Goal: Task Accomplishment & Management: Manage account settings

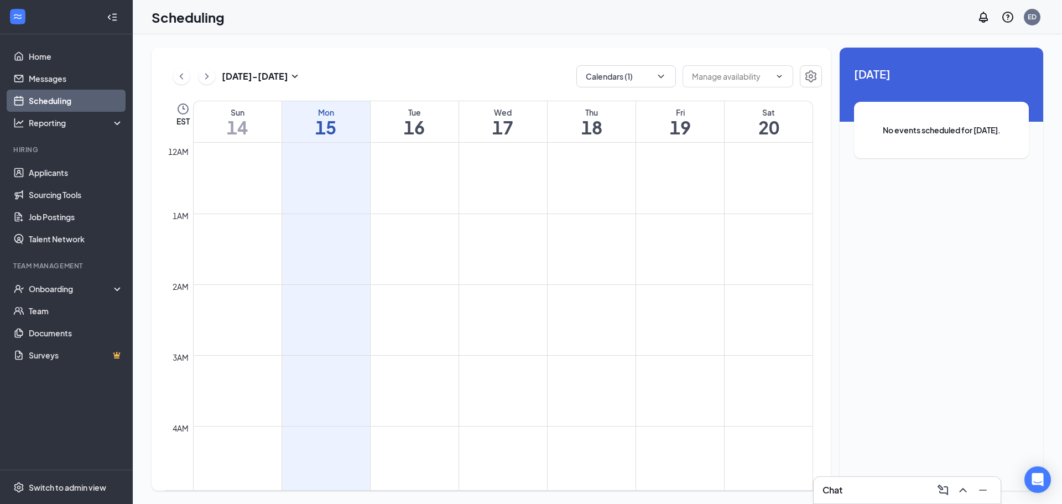
scroll to position [544, 0]
click at [67, 174] on link "Applicants" at bounding box center [76, 173] width 95 height 22
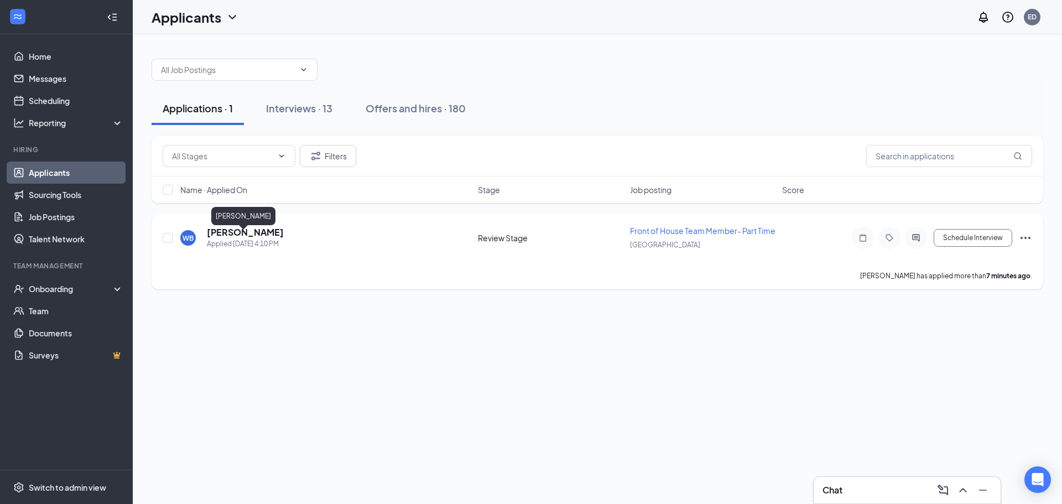
click at [250, 238] on h5 "[PERSON_NAME]" at bounding box center [245, 232] width 77 height 12
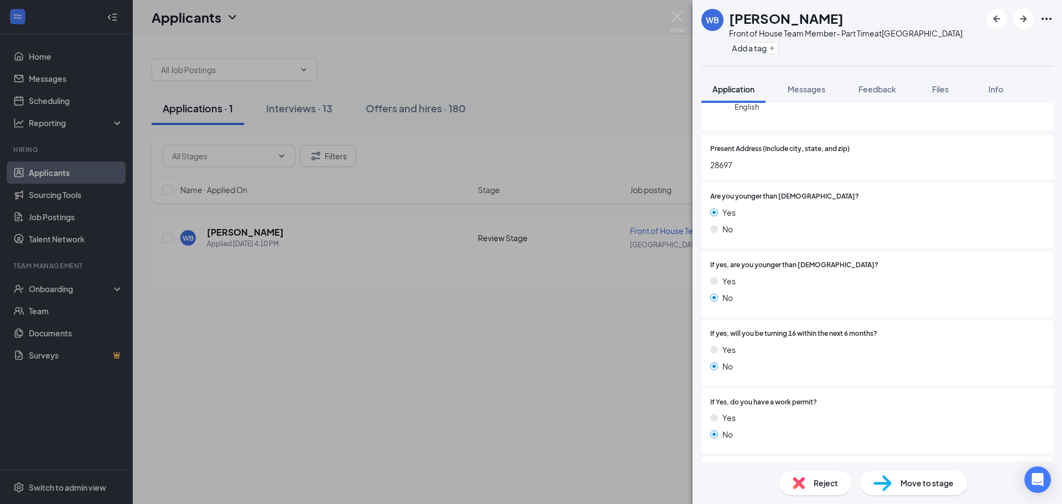
scroll to position [166, 0]
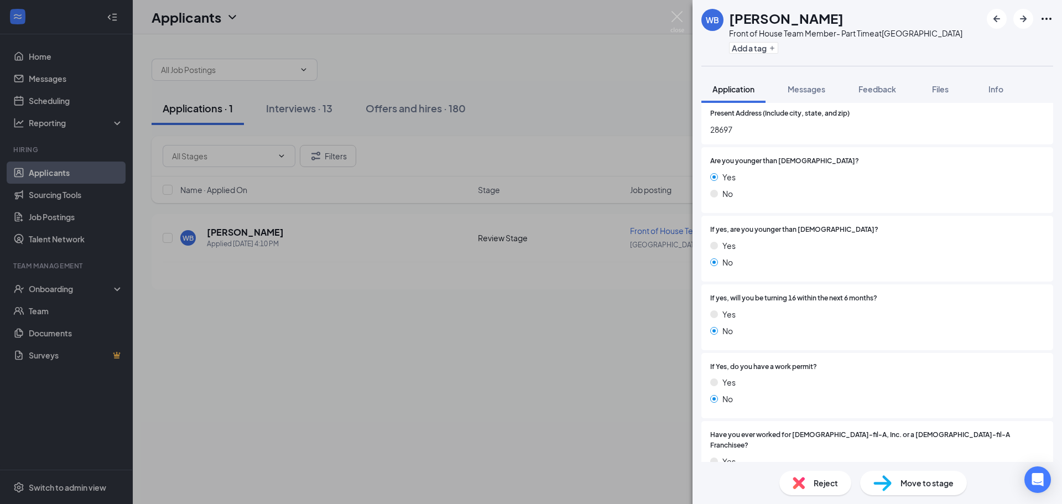
click at [924, 487] on span "Move to stage" at bounding box center [926, 483] width 53 height 12
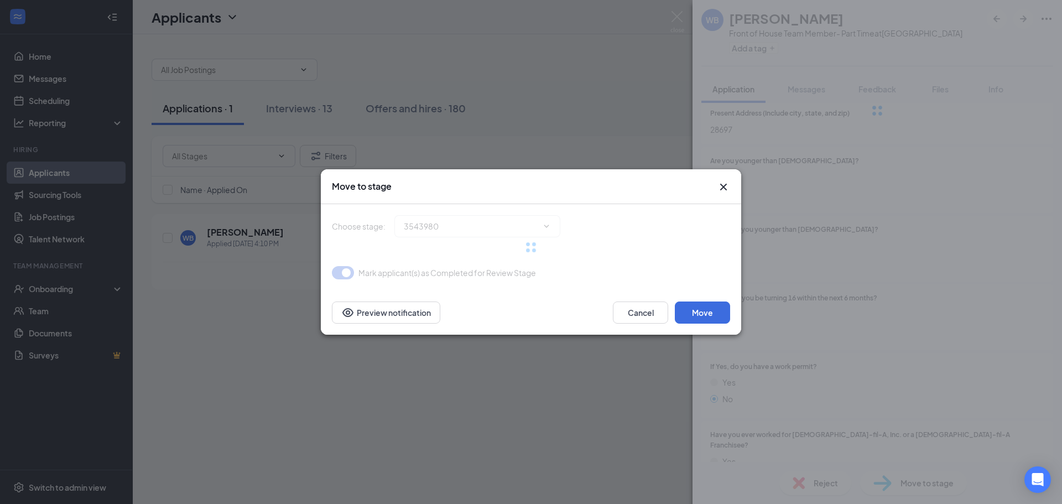
type input "Onsite Interview (next stage)"
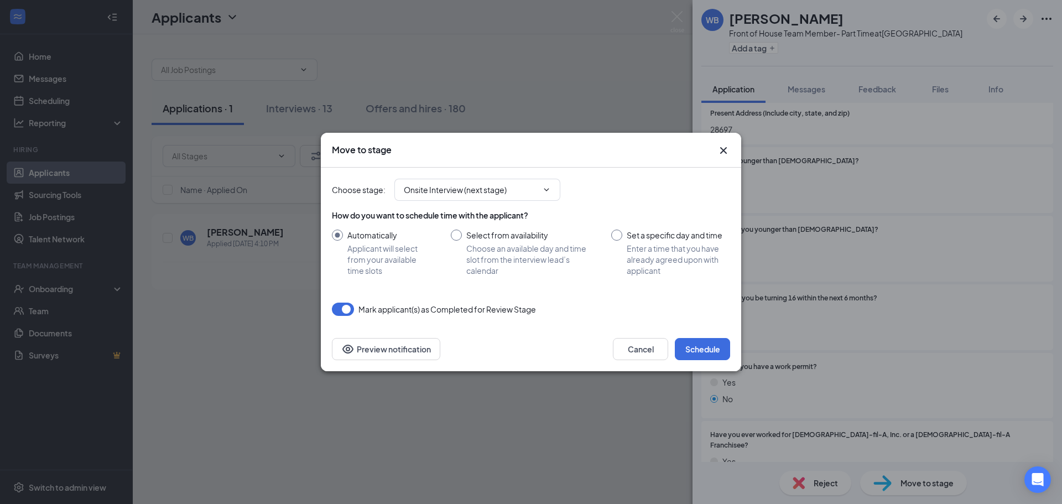
click at [723, 145] on icon "Cross" at bounding box center [723, 150] width 13 height 13
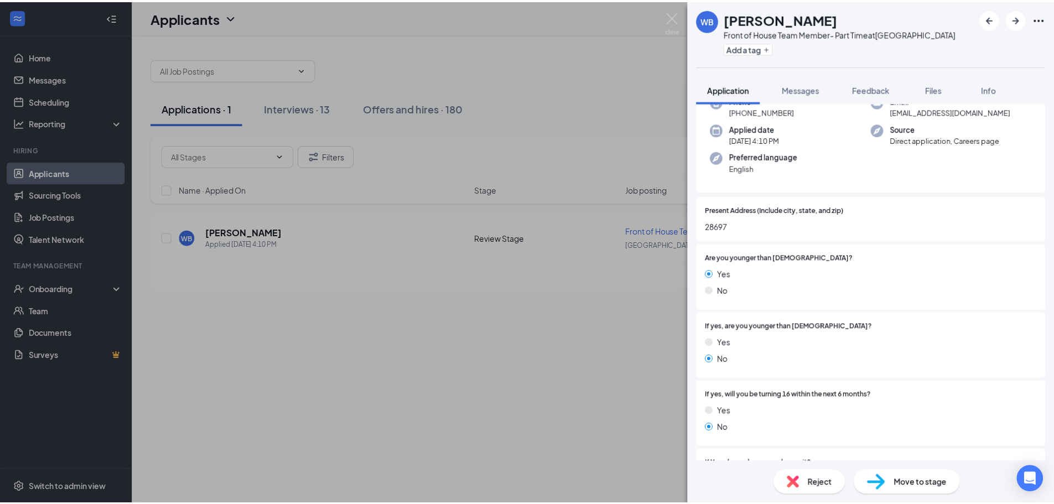
scroll to position [111, 0]
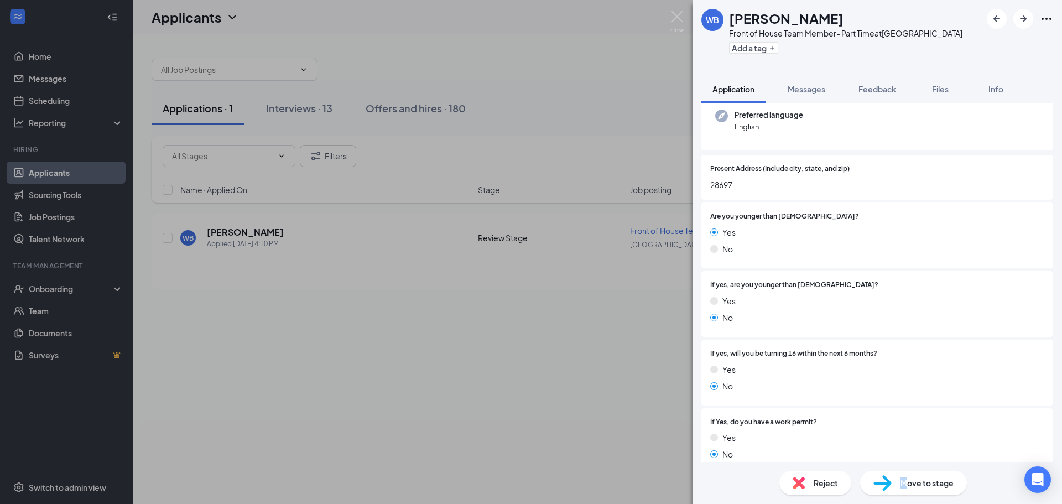
click at [903, 481] on span "Move to stage" at bounding box center [926, 483] width 53 height 12
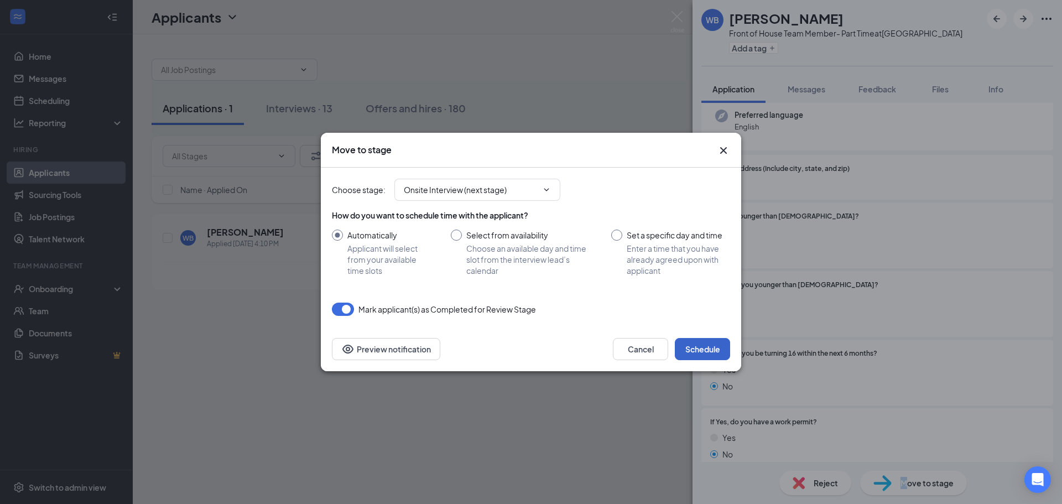
click at [701, 350] on button "Schedule" at bounding box center [702, 349] width 55 height 22
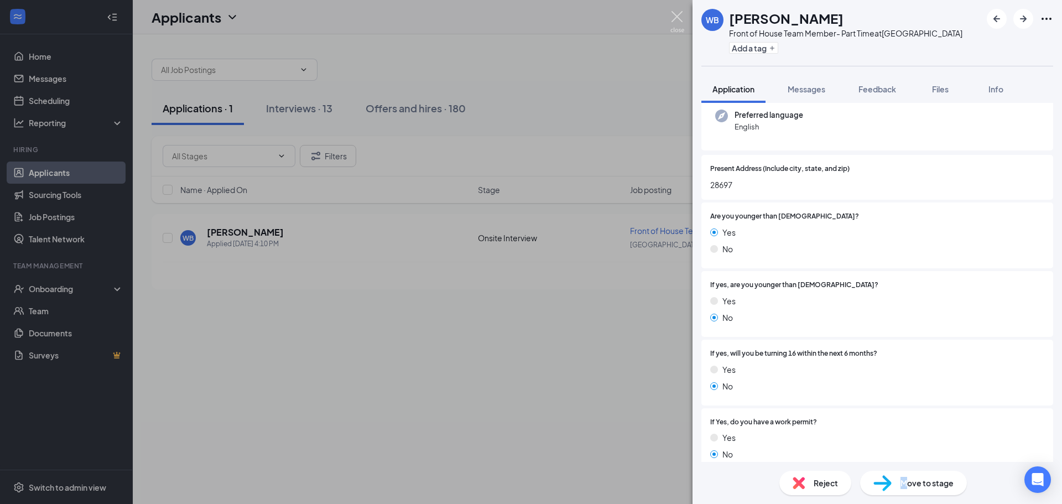
click at [677, 18] on img at bounding box center [677, 22] width 14 height 22
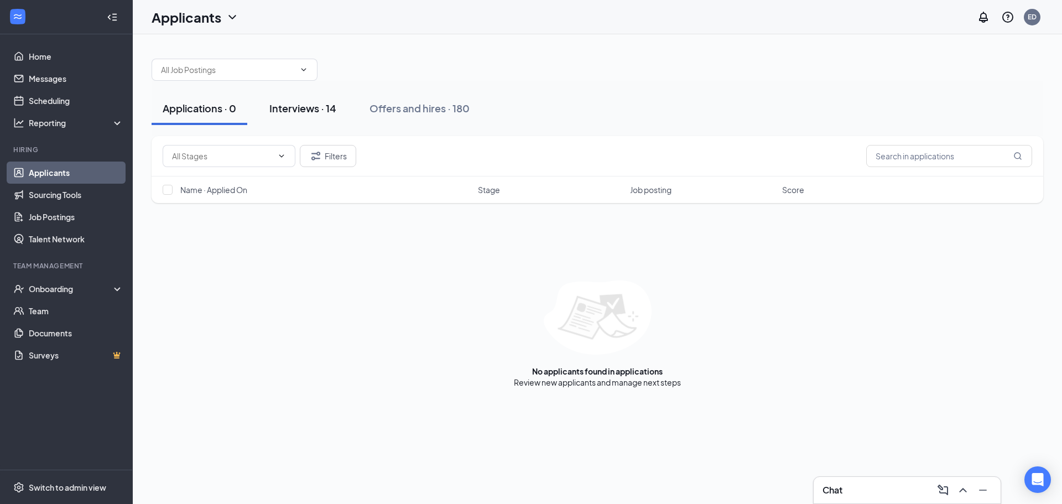
click at [298, 112] on div "Interviews · 14" at bounding box center [302, 108] width 67 height 14
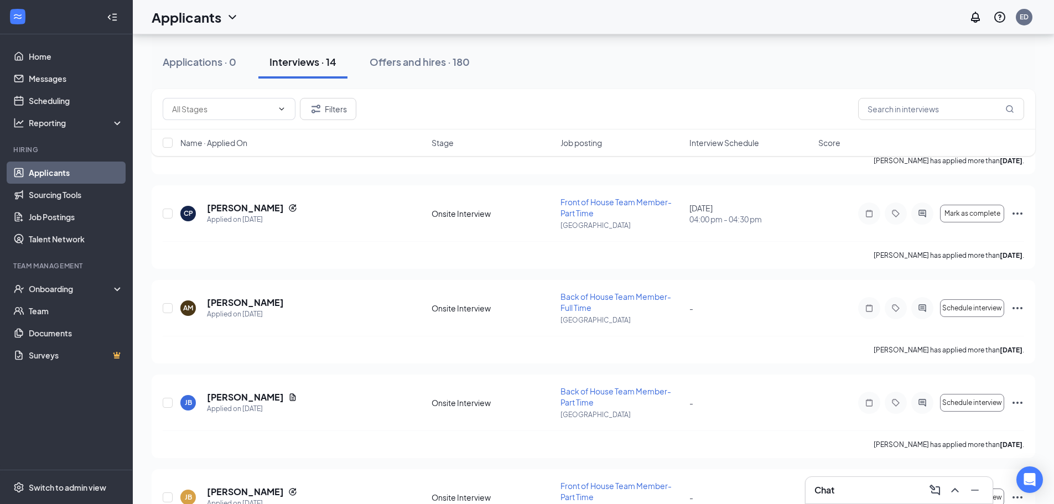
scroll to position [1037, 0]
